Goal: Task Accomplishment & Management: Manage account settings

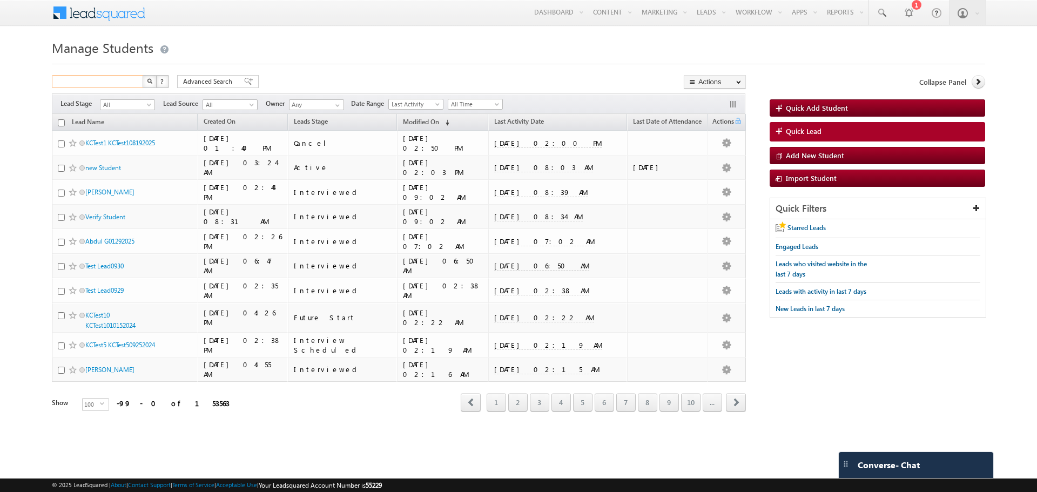
click at [120, 85] on input "text" at bounding box center [98, 81] width 92 height 13
paste input "[EMAIL_ADDRESS][DOMAIN_NAME]"
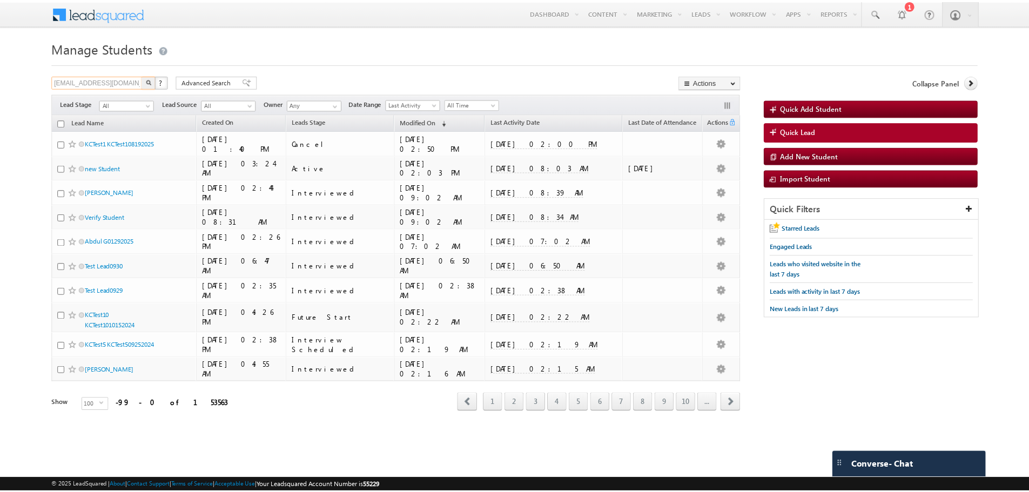
scroll to position [0, 11]
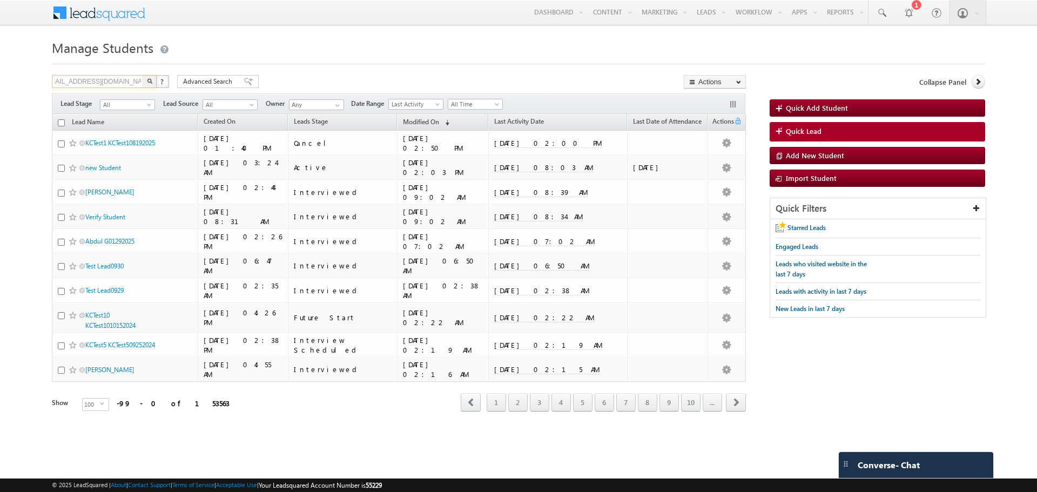
type input "[EMAIL_ADDRESS][DOMAIN_NAME]"
click at [144, 82] on button "button" at bounding box center [150, 81] width 14 height 13
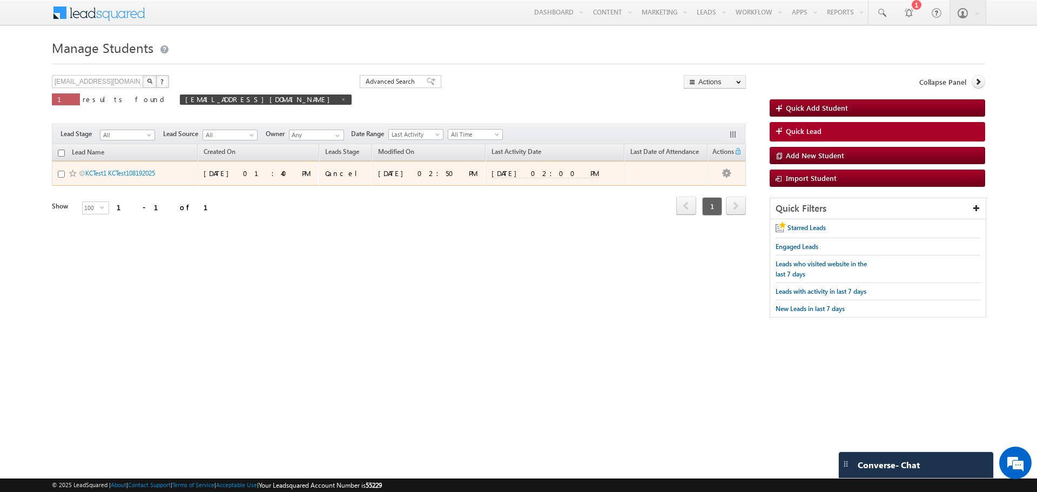
click at [62, 175] on input "checkbox" at bounding box center [61, 174] width 7 height 7
checkbox input "true"
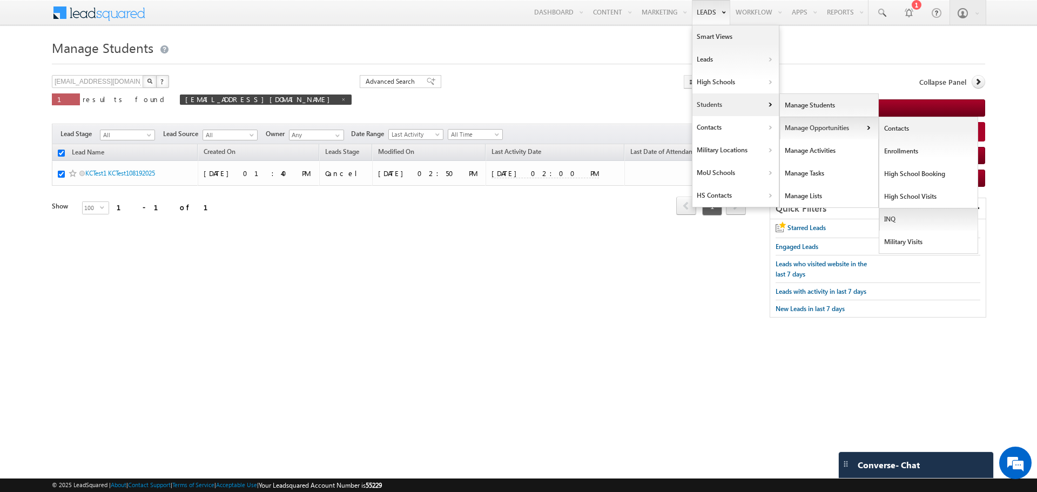
click at [906, 218] on link "INQ" at bounding box center [928, 219] width 99 height 23
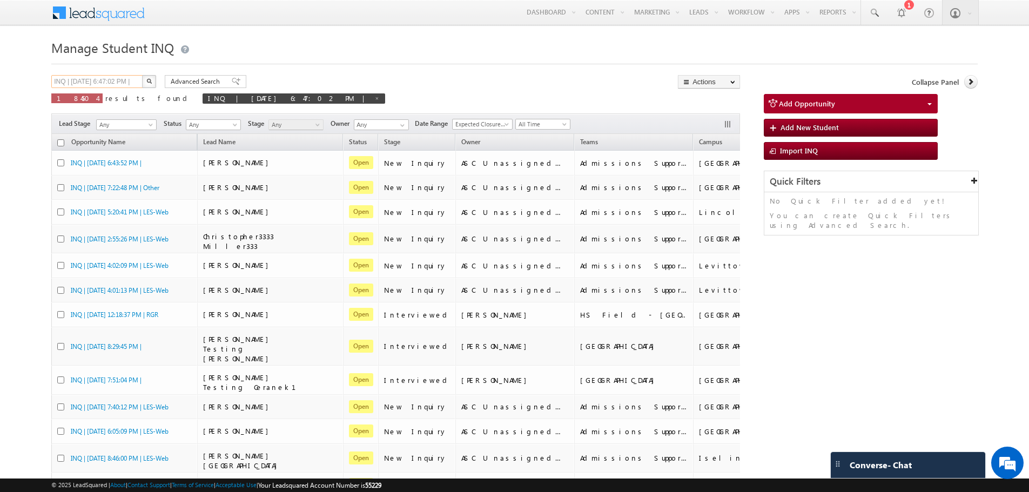
click at [120, 82] on input "INQ | 7/17/2024 6:47:02 PM |" at bounding box center [97, 81] width 92 height 13
paste input "[EMAIL_ADDRESS][DOMAIN_NAME]"
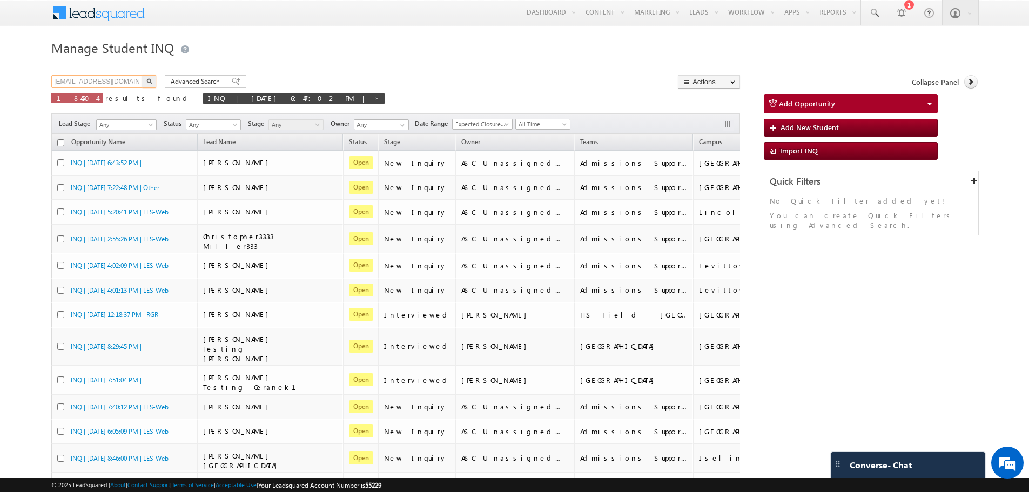
scroll to position [0, 11]
type input "[EMAIL_ADDRESS][DOMAIN_NAME]"
click at [147, 79] on img "button" at bounding box center [148, 80] width 5 height 5
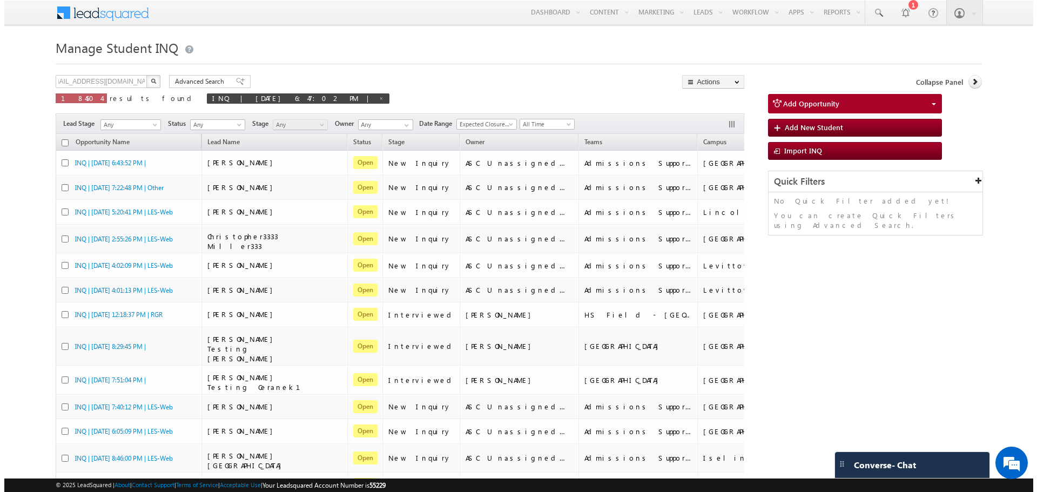
scroll to position [0, 0]
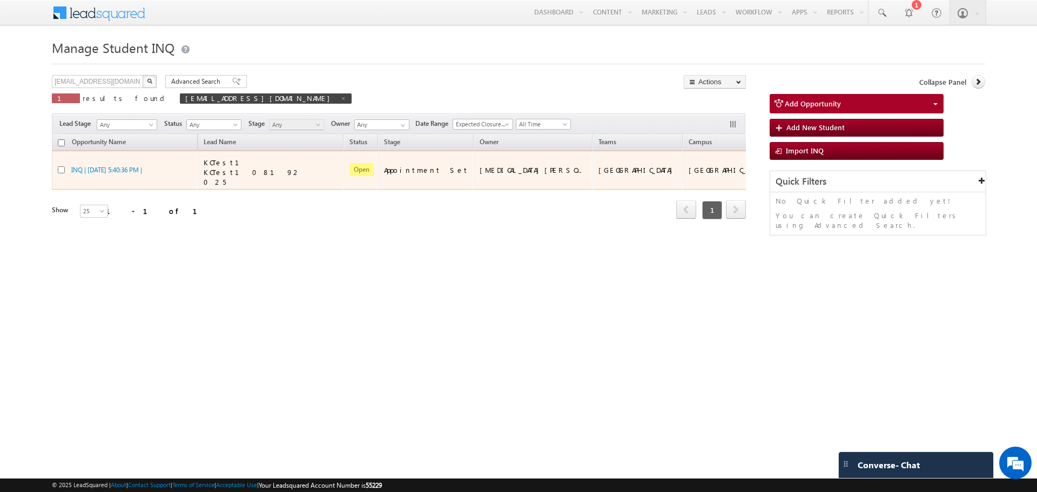
click at [63, 166] on input "checkbox" at bounding box center [61, 169] width 7 height 7
checkbox input "true"
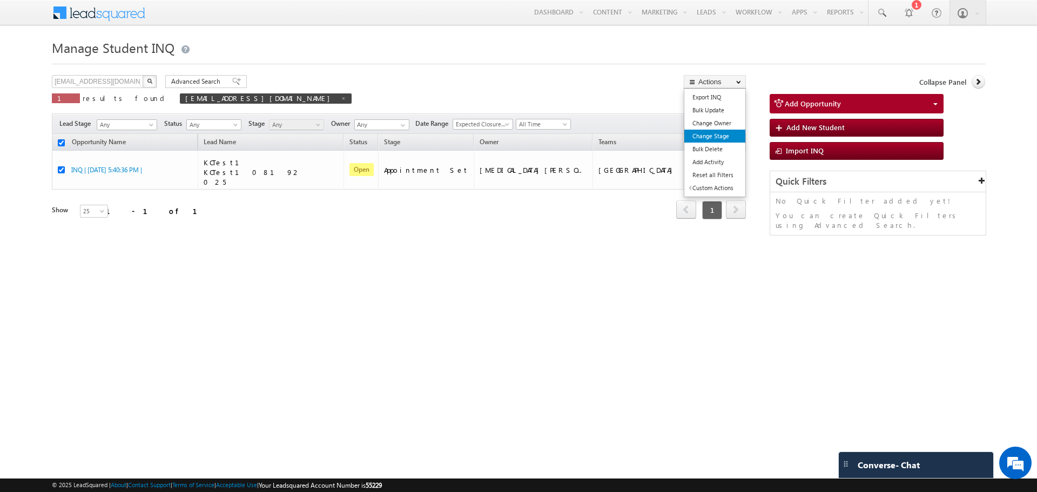
click at [726, 138] on link "Change Stage" at bounding box center [714, 136] width 61 height 13
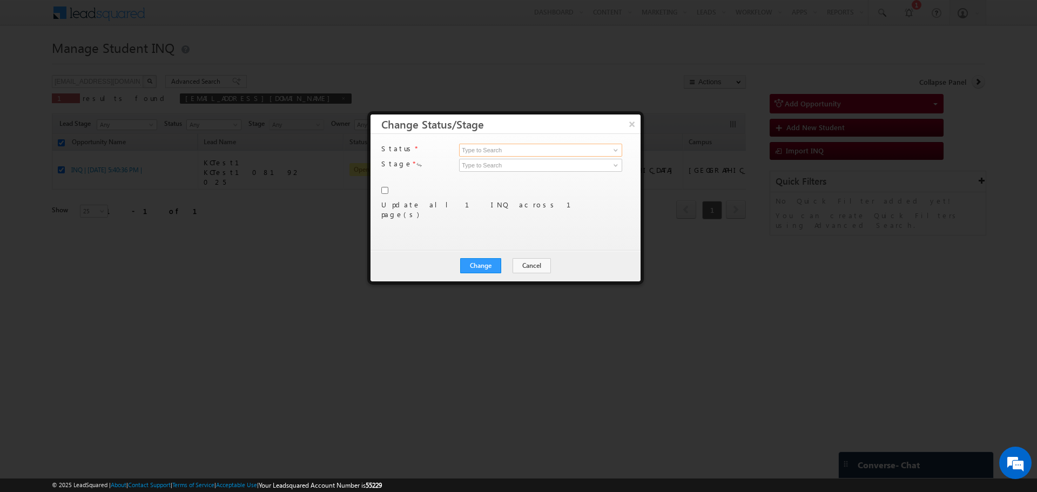
click at [535, 156] on input at bounding box center [540, 150] width 163 height 13
click at [535, 150] on input at bounding box center [540, 150] width 163 height 13
click at [527, 162] on link "Won" at bounding box center [540, 163] width 163 height 12
type input "Won"
click at [611, 164] on link at bounding box center [613, 165] width 13 height 11
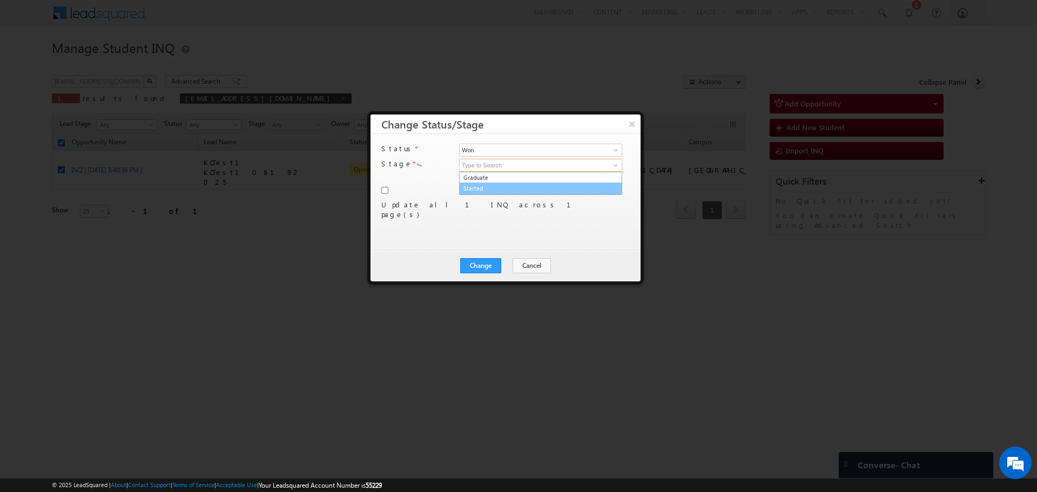
click at [535, 190] on link "Started" at bounding box center [540, 188] width 163 height 12
type input "Started"
click at [476, 267] on button "Change" at bounding box center [480, 265] width 41 height 15
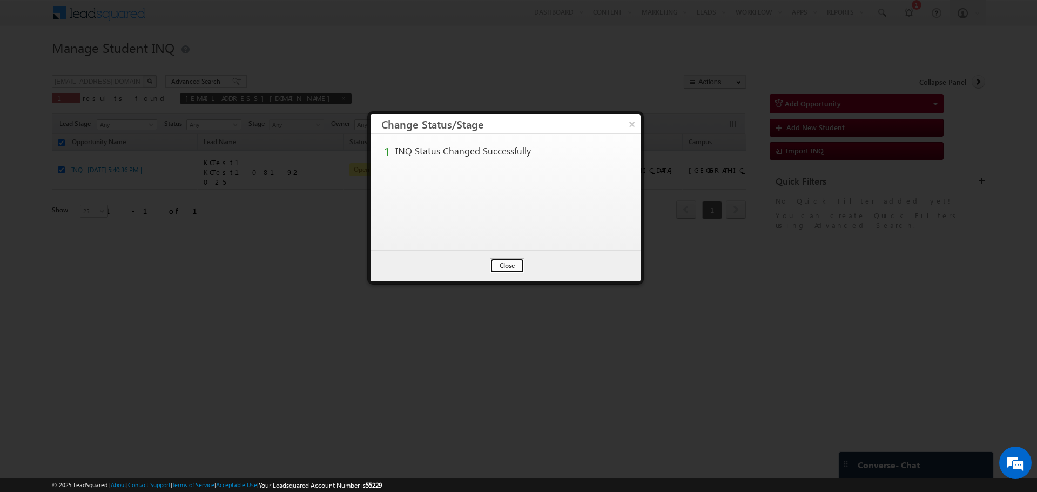
click at [513, 269] on button "Close" at bounding box center [507, 265] width 35 height 15
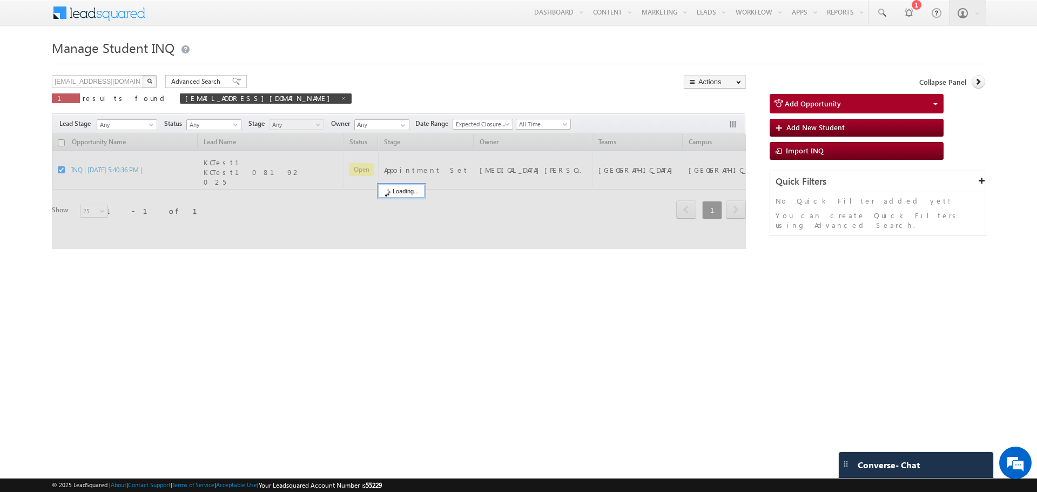
checkbox input "false"
